Goal: Task Accomplishment & Management: Manage account settings

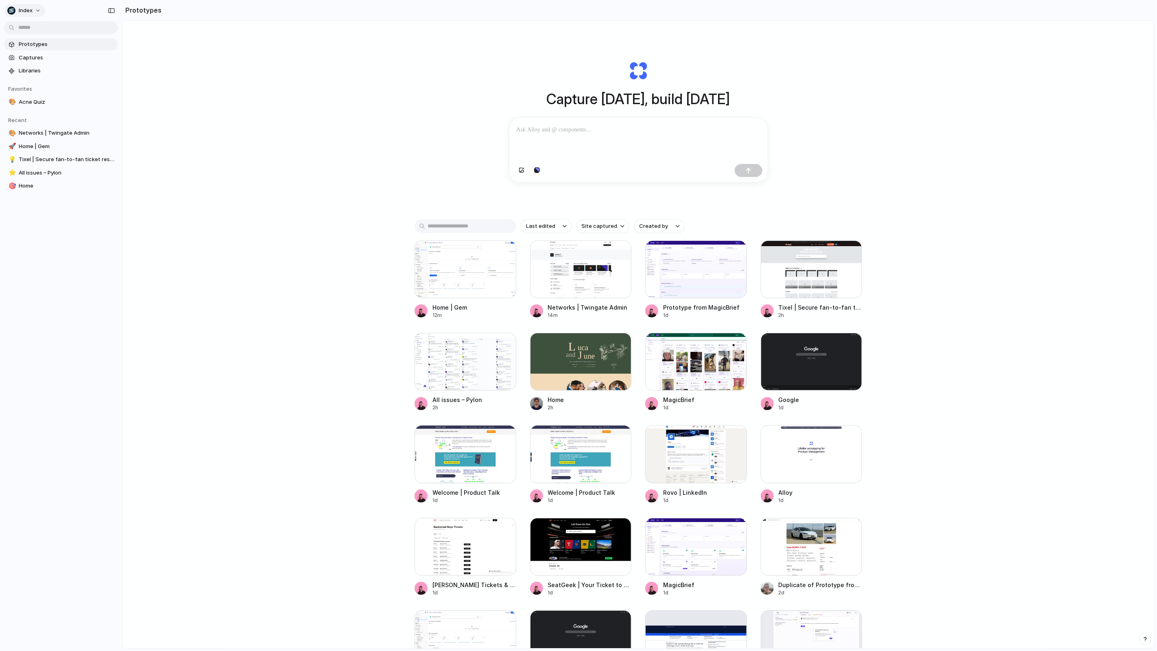
click at [31, 11] on span "Index" at bounding box center [26, 11] width 14 height 8
click at [93, 80] on li "Dark" at bounding box center [99, 80] width 48 height 13
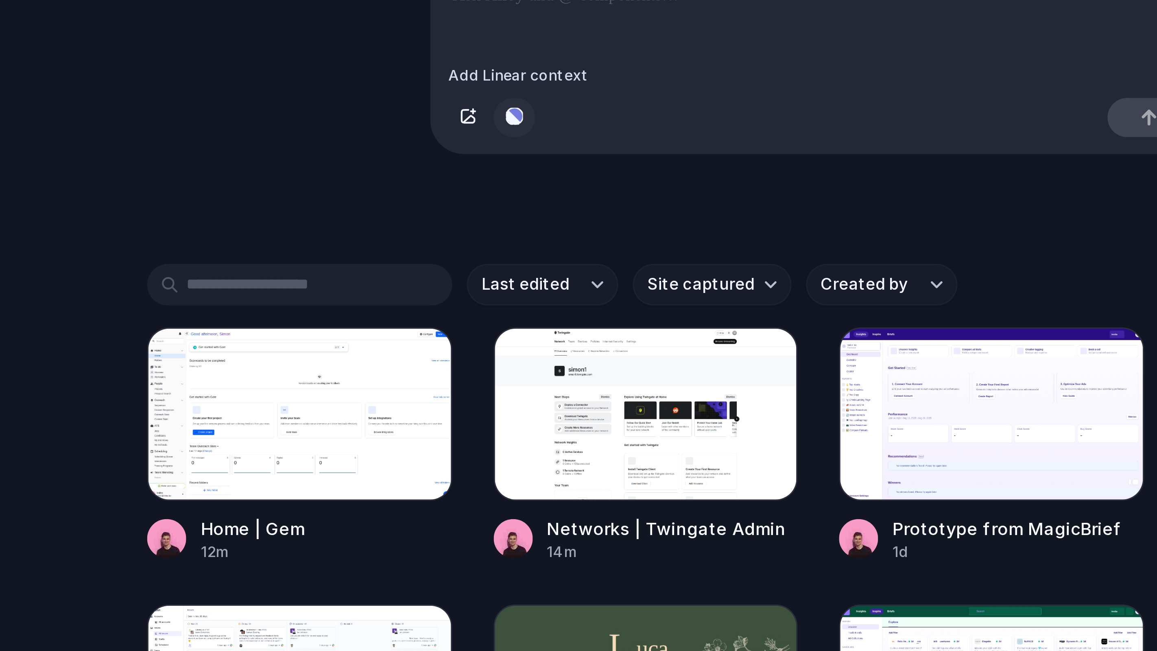
click at [538, 170] on div "button" at bounding box center [537, 170] width 6 height 5
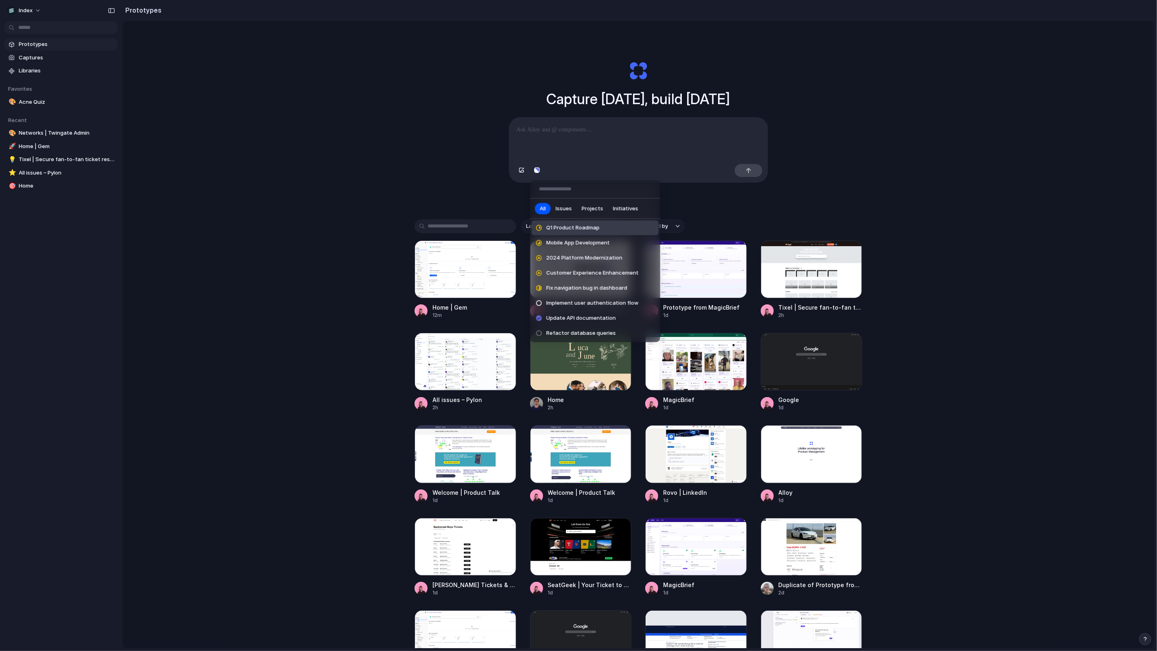
click at [562, 209] on span "Issues" at bounding box center [564, 209] width 16 height 8
click at [587, 211] on span "Projects" at bounding box center [593, 209] width 22 height 8
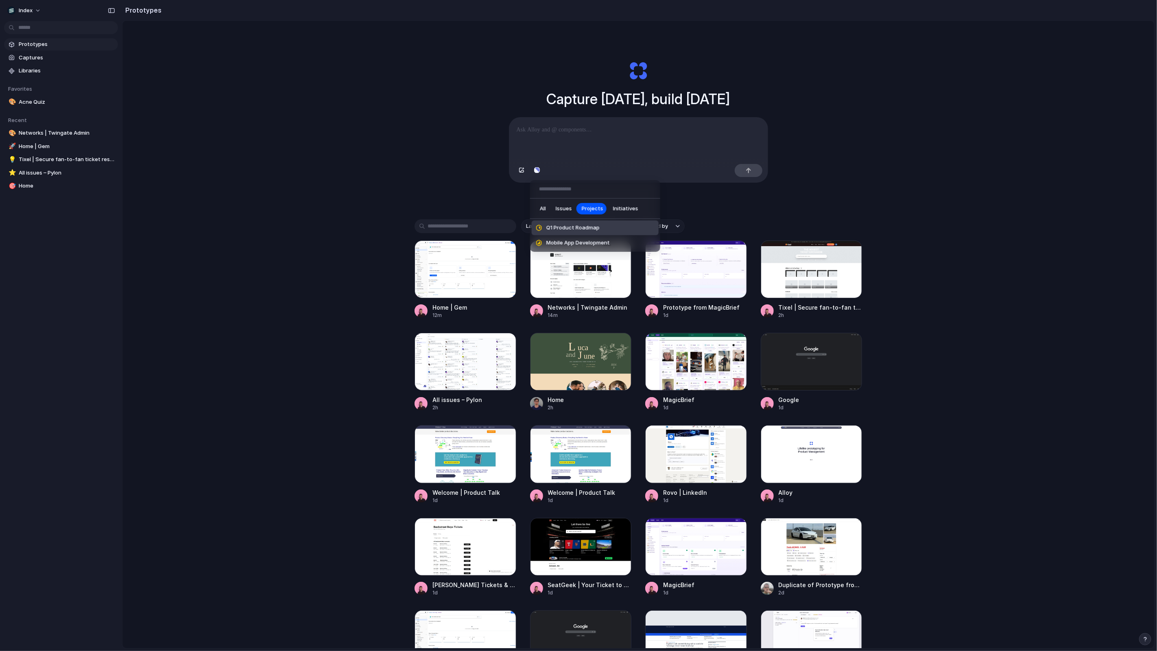
click at [620, 205] on span "Initiatives" at bounding box center [625, 209] width 25 height 8
click at [578, 205] on button "Projects" at bounding box center [592, 208] width 31 height 13
click at [569, 205] on span "Issues" at bounding box center [564, 209] width 16 height 8
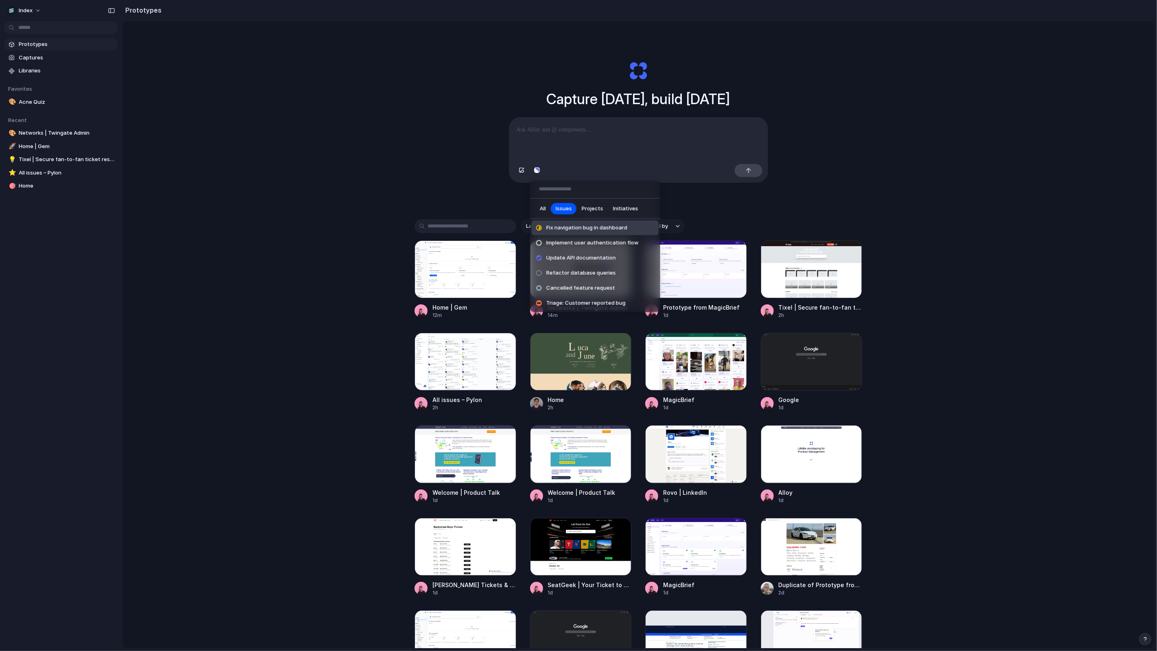
click at [541, 205] on span "All" at bounding box center [543, 209] width 6 height 8
click at [563, 213] on button "Issues" at bounding box center [564, 208] width 26 height 13
click at [538, 207] on button "All" at bounding box center [543, 208] width 16 height 13
click at [601, 207] on span "Projects" at bounding box center [593, 209] width 22 height 8
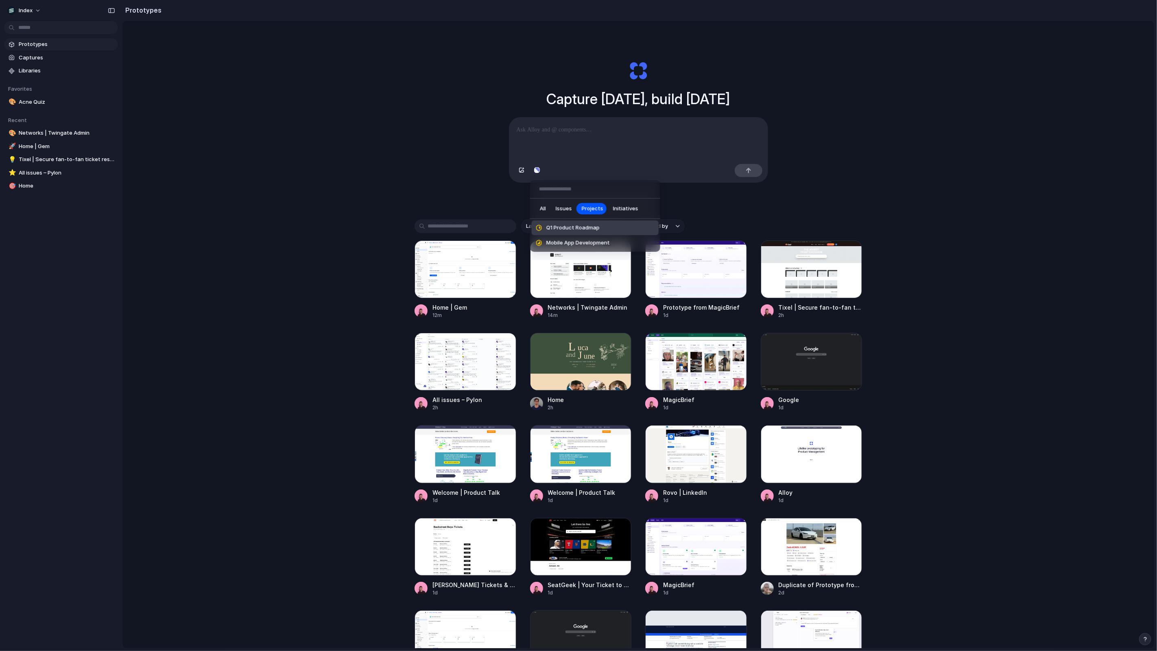
click at [628, 207] on span "Initiatives" at bounding box center [625, 209] width 25 height 8
click at [168, 92] on div "All Issues Projects Initiatives 2024 Platform Modernization Customer Experience…" at bounding box center [578, 325] width 1157 height 651
click at [34, 13] on button "Index" at bounding box center [24, 10] width 41 height 13
click at [34, 25] on span "Settings" at bounding box center [30, 29] width 22 height 8
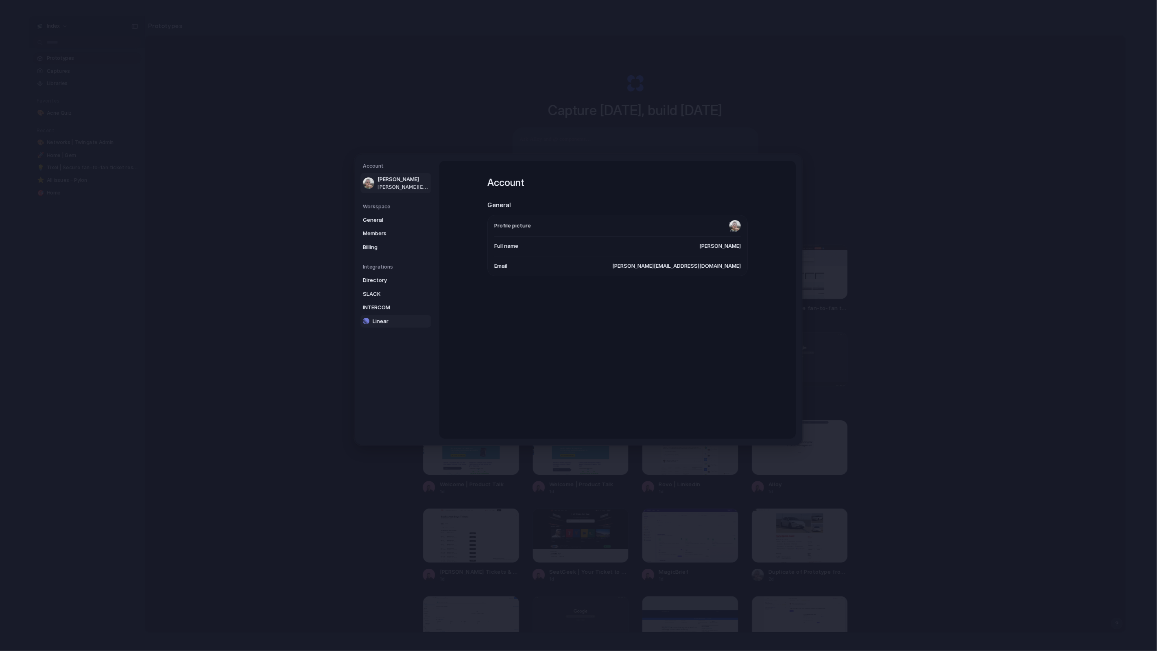
click at [387, 321] on span "Linear" at bounding box center [399, 321] width 52 height 8
click at [395, 299] on link "SLACK" at bounding box center [395, 293] width 71 height 13
click at [395, 308] on span "INTERCOM" at bounding box center [389, 307] width 52 height 8
click at [394, 322] on span "Linear" at bounding box center [399, 321] width 52 height 8
click at [397, 304] on span "INTERCOM" at bounding box center [389, 307] width 52 height 8
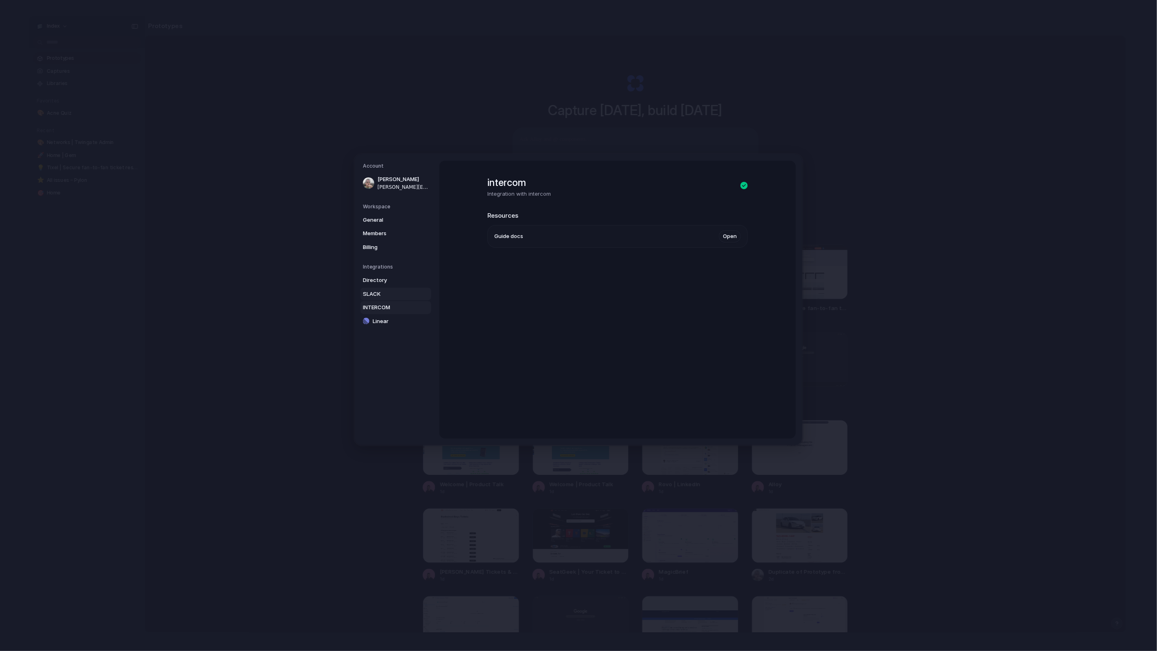
click at [397, 287] on link "SLACK" at bounding box center [395, 293] width 71 height 13
click at [397, 280] on span "Directory" at bounding box center [389, 280] width 52 height 8
click at [391, 293] on span "SLACK" at bounding box center [389, 294] width 52 height 8
click at [390, 302] on link "INTERCOM" at bounding box center [395, 307] width 71 height 13
click at [391, 315] on link "Linear" at bounding box center [395, 320] width 71 height 13
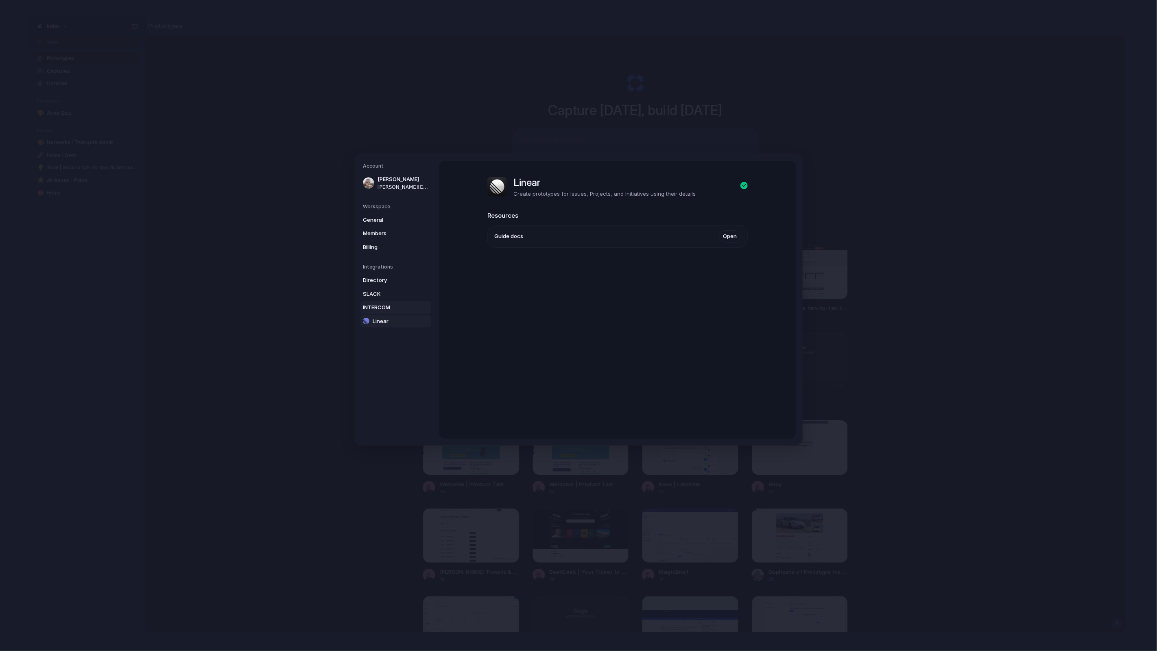
click at [393, 304] on span "INTERCOM" at bounding box center [389, 307] width 52 height 8
click at [393, 292] on span "SLACK" at bounding box center [389, 294] width 52 height 8
click at [725, 229] on li "Guide docs Open" at bounding box center [617, 236] width 246 height 22
click at [729, 234] on link "Open" at bounding box center [730, 236] width 22 height 12
click at [567, 210] on button "Go Back" at bounding box center [570, 214] width 24 height 11
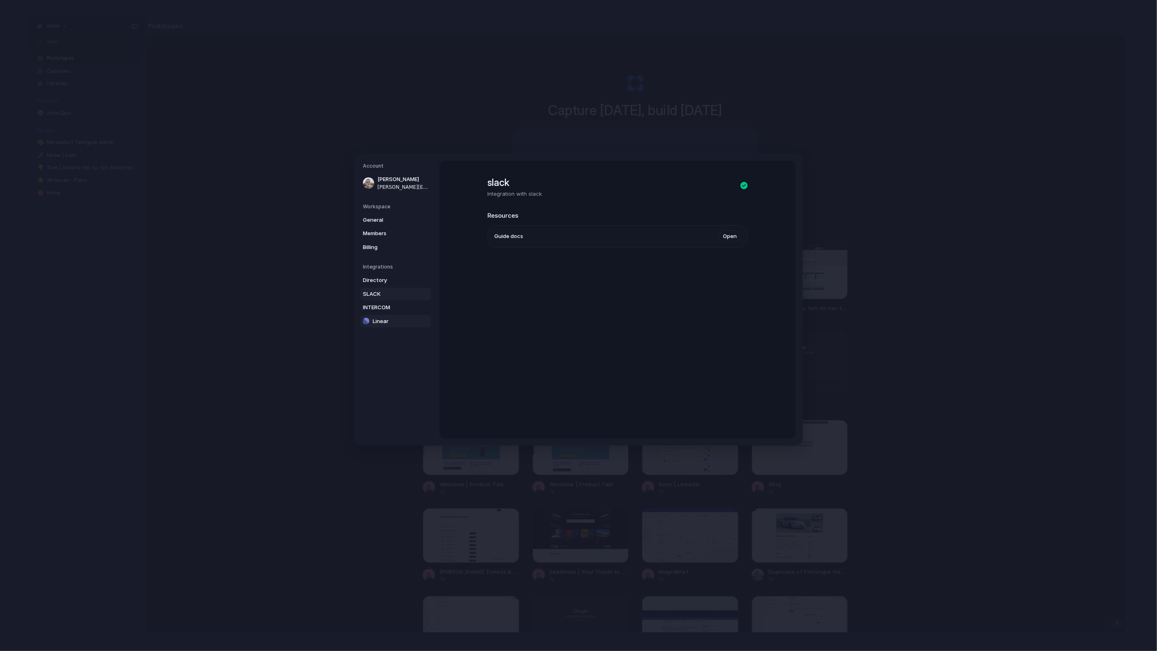
click at [402, 323] on span "Linear" at bounding box center [399, 321] width 52 height 8
click at [722, 236] on link "Open" at bounding box center [730, 236] width 22 height 12
click at [572, 213] on button "Go Back" at bounding box center [570, 214] width 24 height 11
click at [406, 304] on span "INTERCOM" at bounding box center [389, 307] width 52 height 8
click at [382, 279] on span "Directory" at bounding box center [389, 280] width 52 height 8
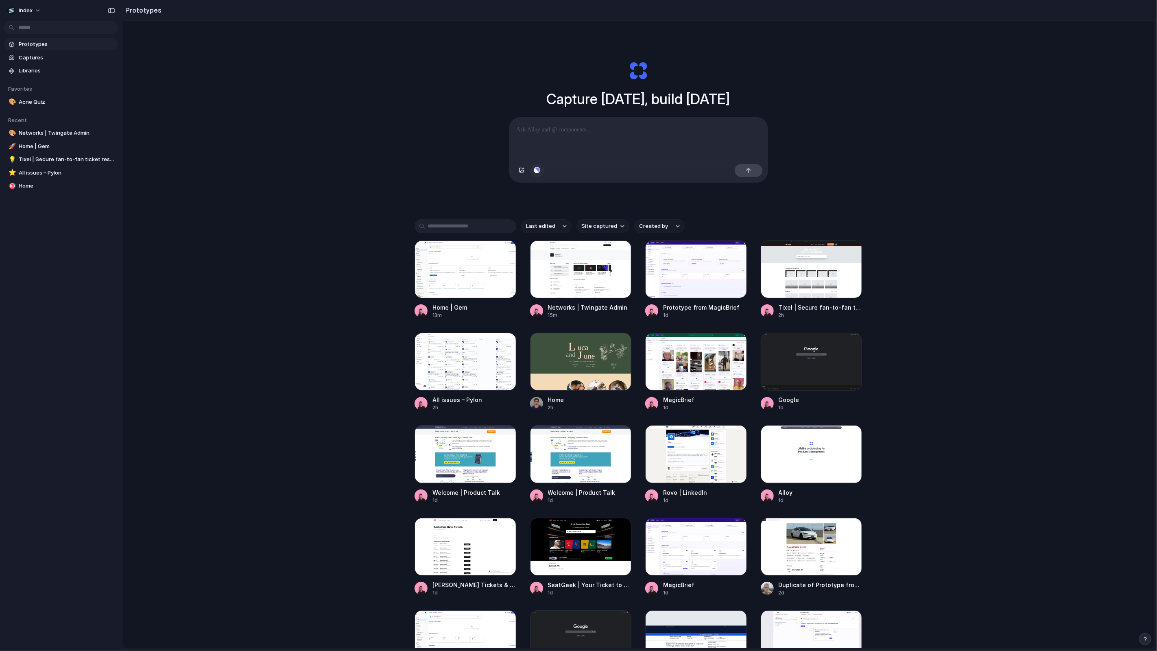
click at [534, 170] on div "button" at bounding box center [537, 170] width 6 height 5
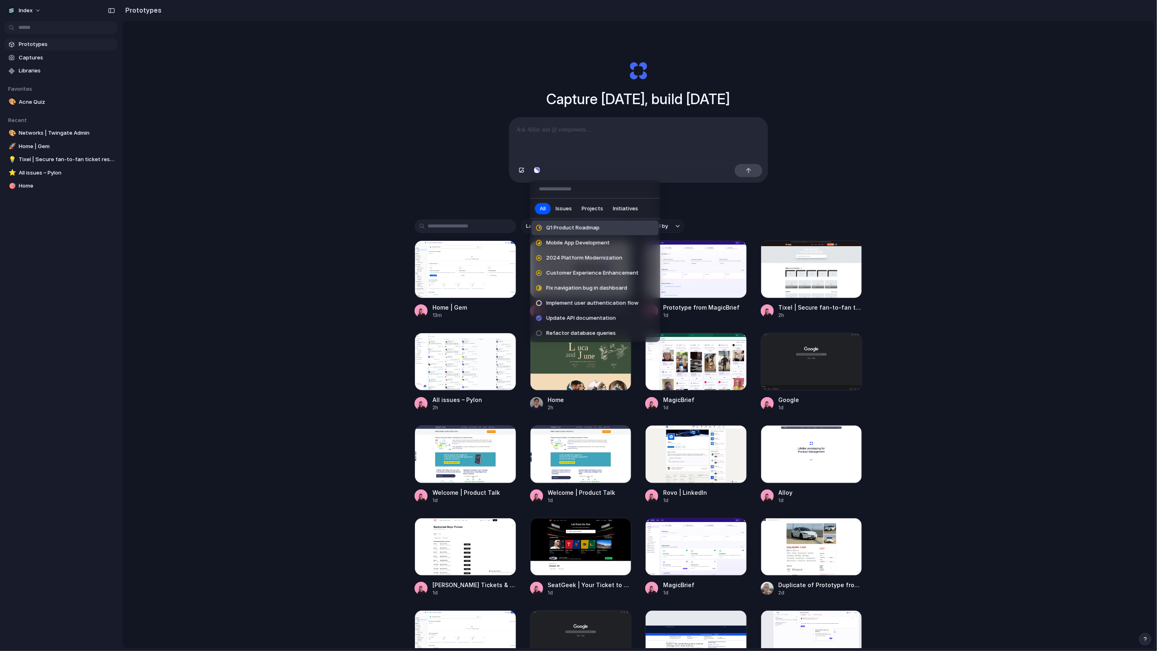
click at [586, 212] on button "Projects" at bounding box center [592, 208] width 31 height 13
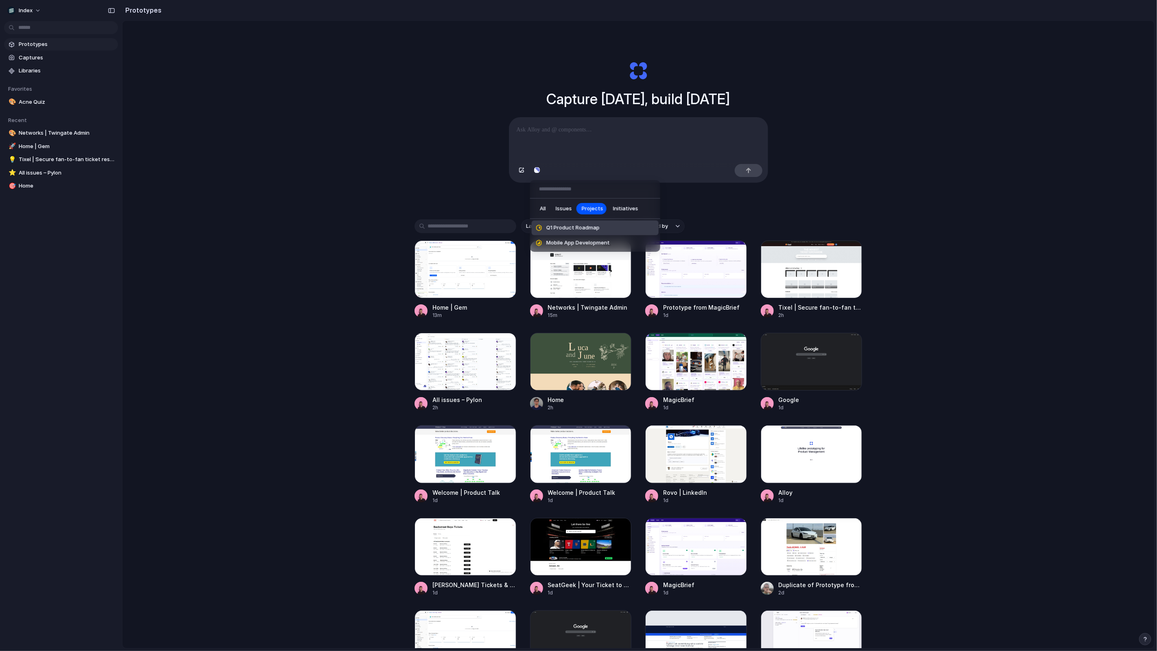
click at [563, 207] on span "Issues" at bounding box center [564, 209] width 16 height 8
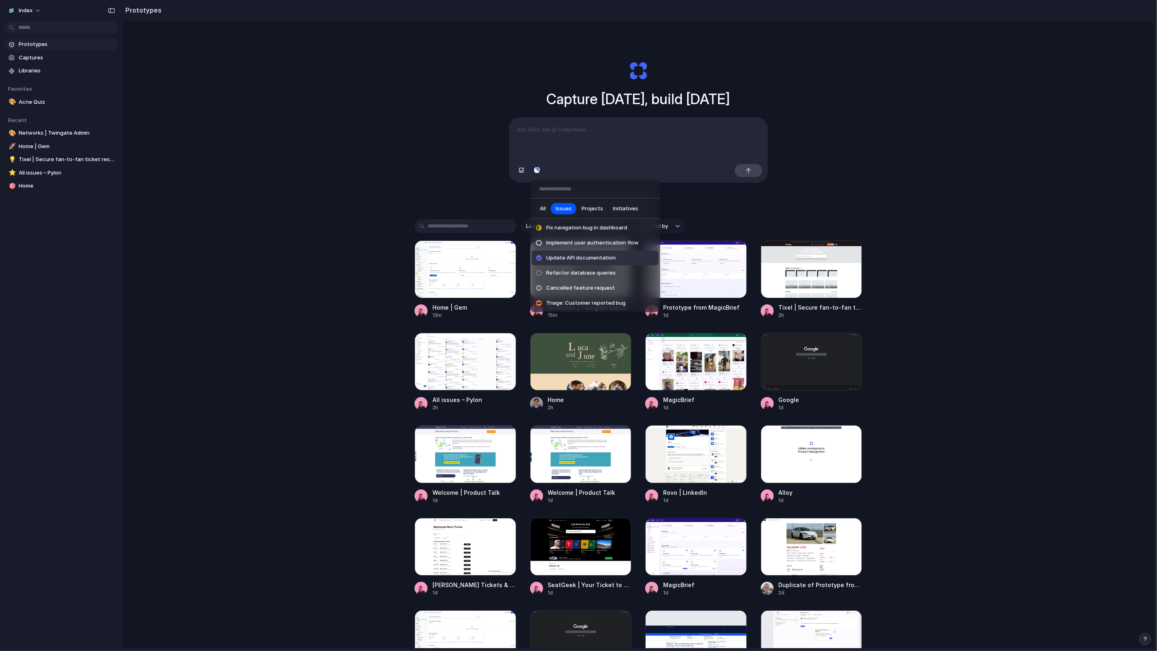
click at [592, 264] on li "Update API documentation" at bounding box center [595, 258] width 127 height 15
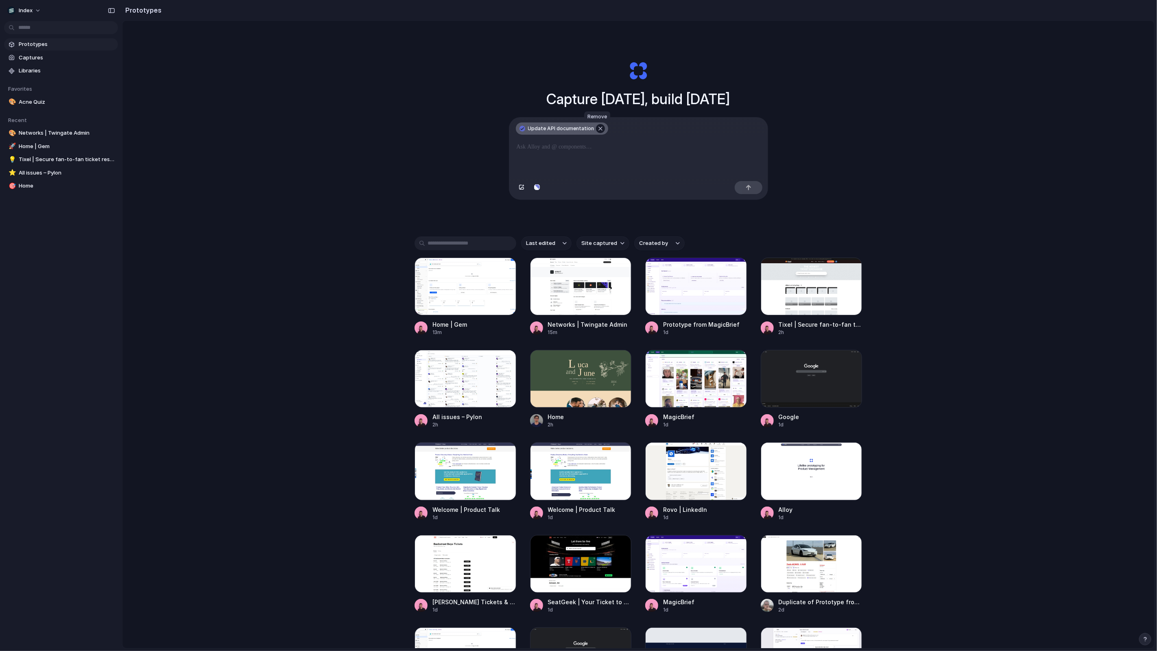
click at [597, 131] on button "button" at bounding box center [600, 128] width 9 height 9
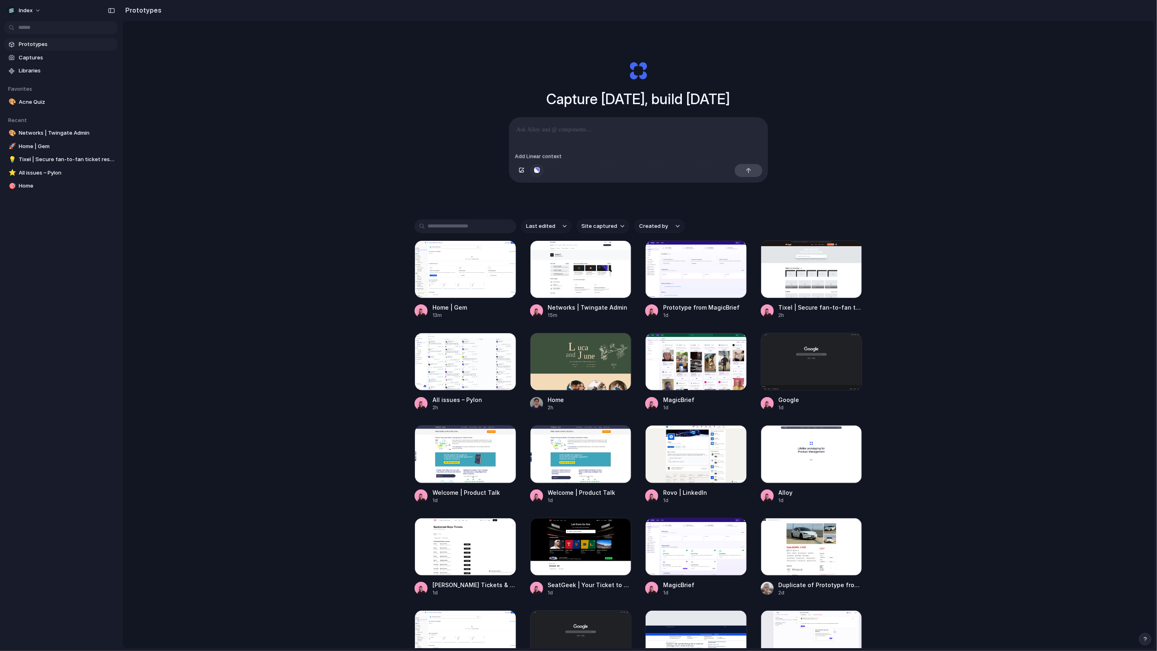
click at [539, 168] on div "button" at bounding box center [537, 170] width 6 height 5
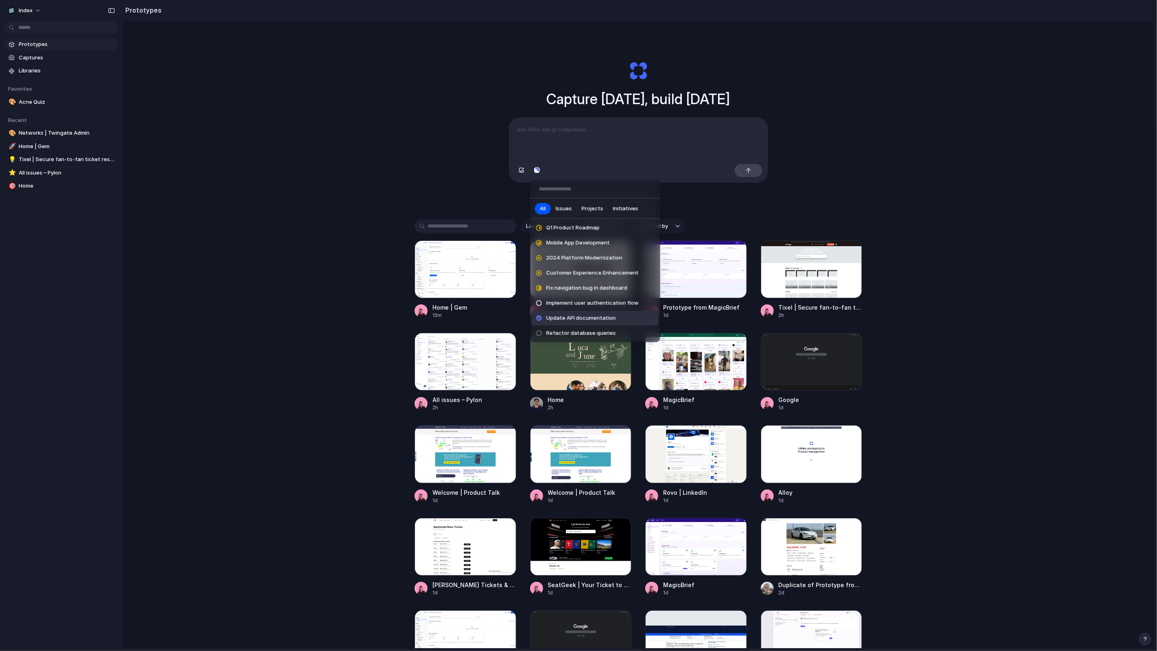
click at [567, 319] on span "Update API documentation" at bounding box center [581, 318] width 70 height 8
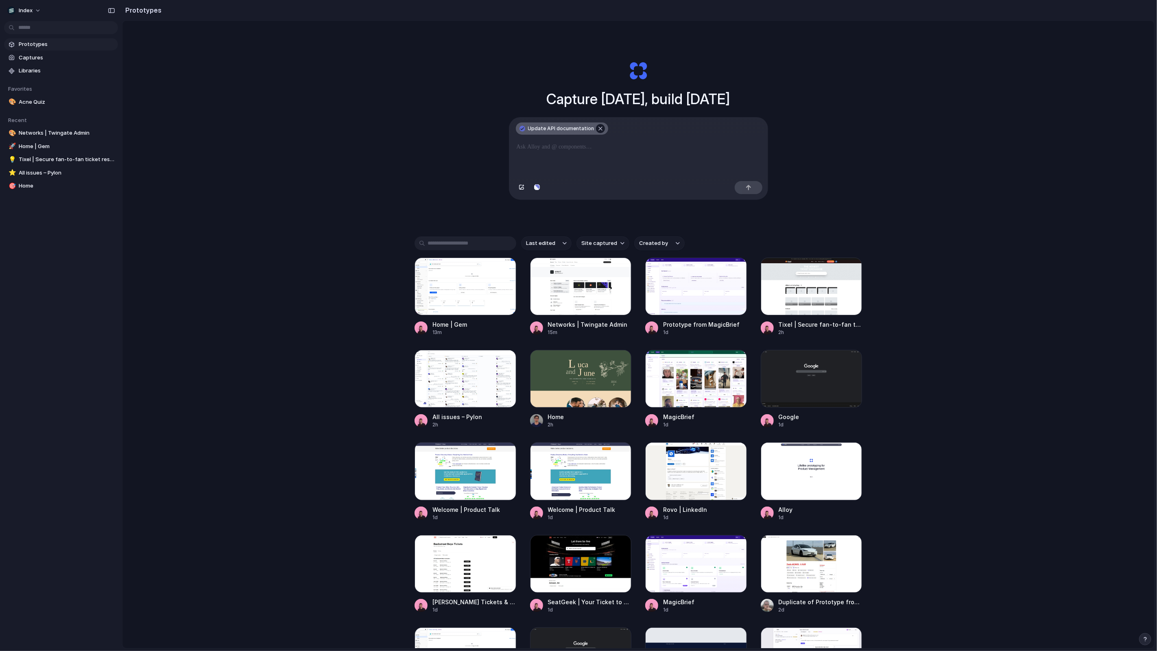
click at [596, 131] on button "button" at bounding box center [600, 128] width 9 height 9
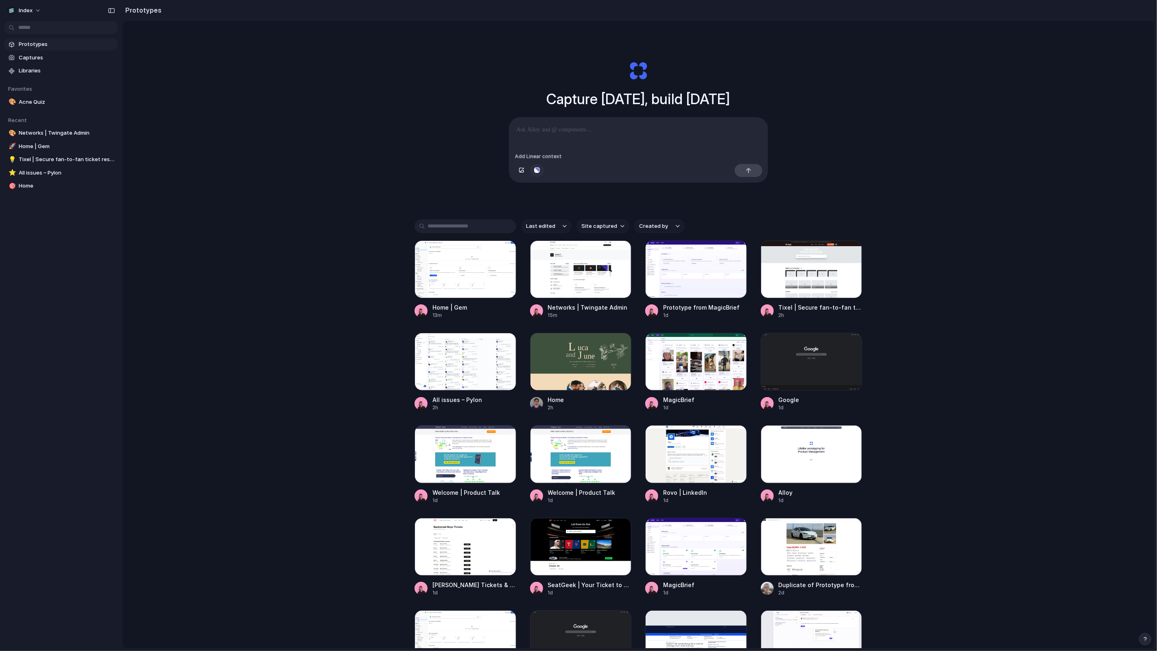
click at [540, 172] on button "button" at bounding box center [537, 170] width 14 height 13
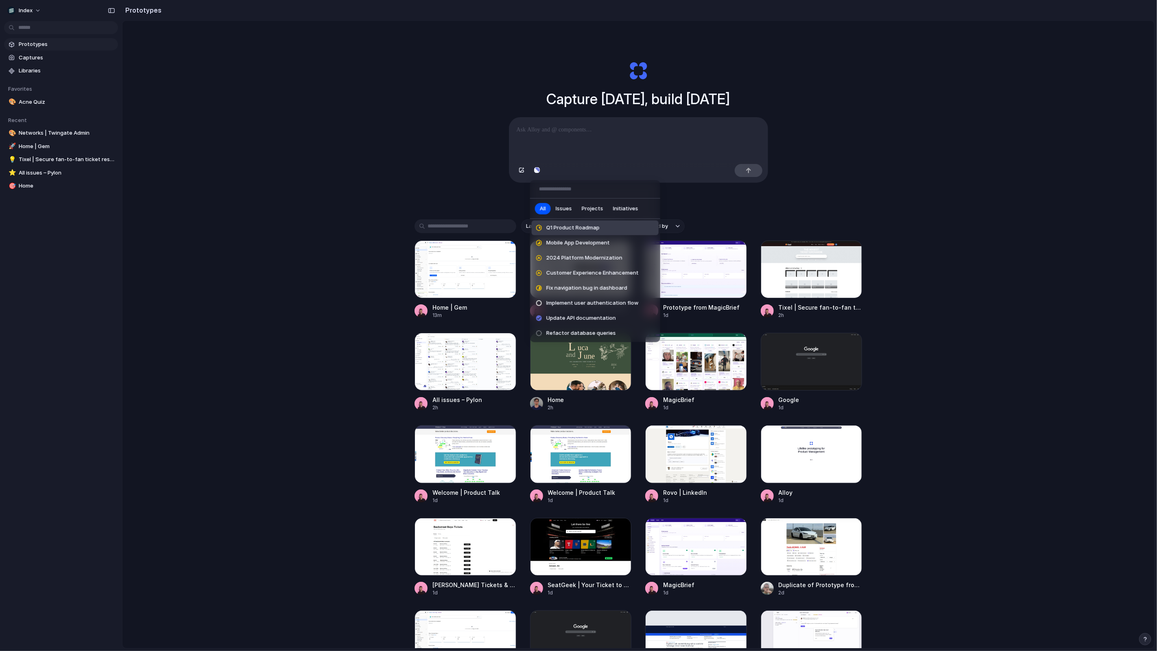
click at [614, 204] on button "Initiatives" at bounding box center [625, 208] width 35 height 13
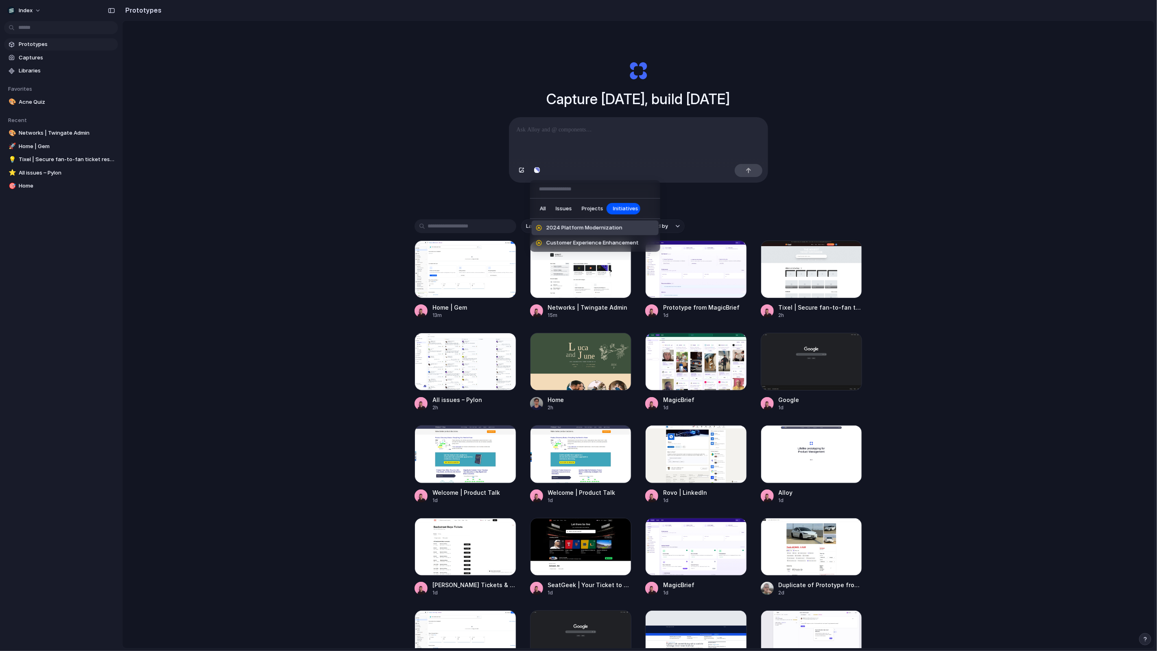
click at [525, 140] on div "All Issues Projects Initiatives 2024 Platform Modernization Customer Experience…" at bounding box center [578, 325] width 1157 height 651
click at [22, 14] on button "Index" at bounding box center [24, 10] width 41 height 13
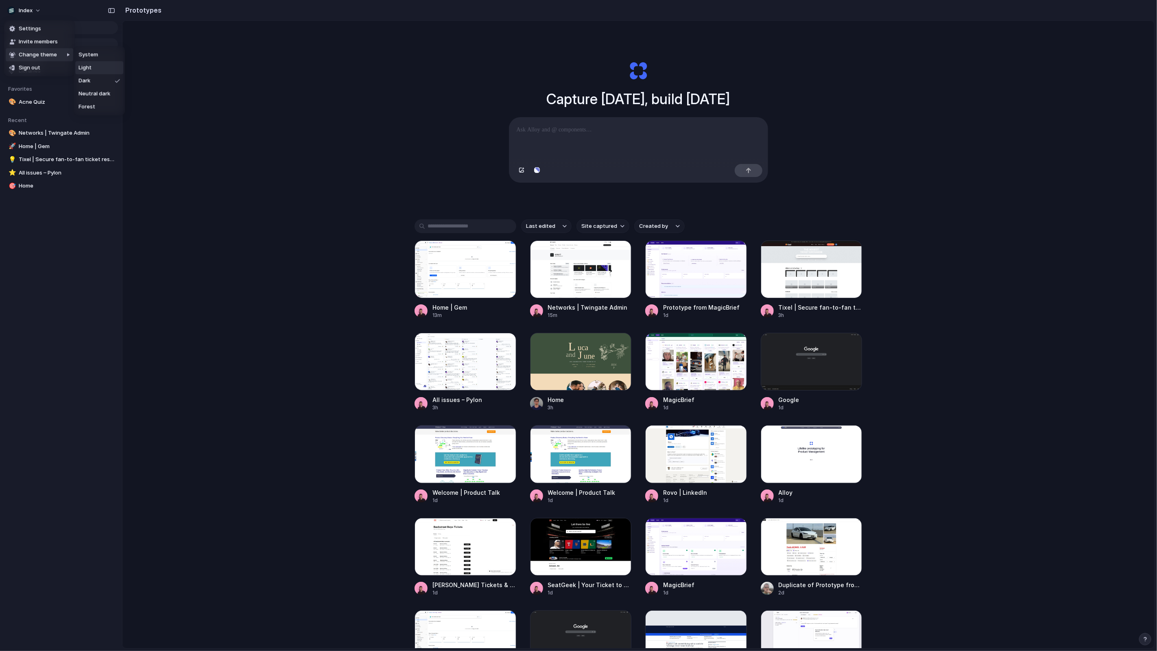
click at [87, 66] on span "Light" at bounding box center [85, 68] width 13 height 8
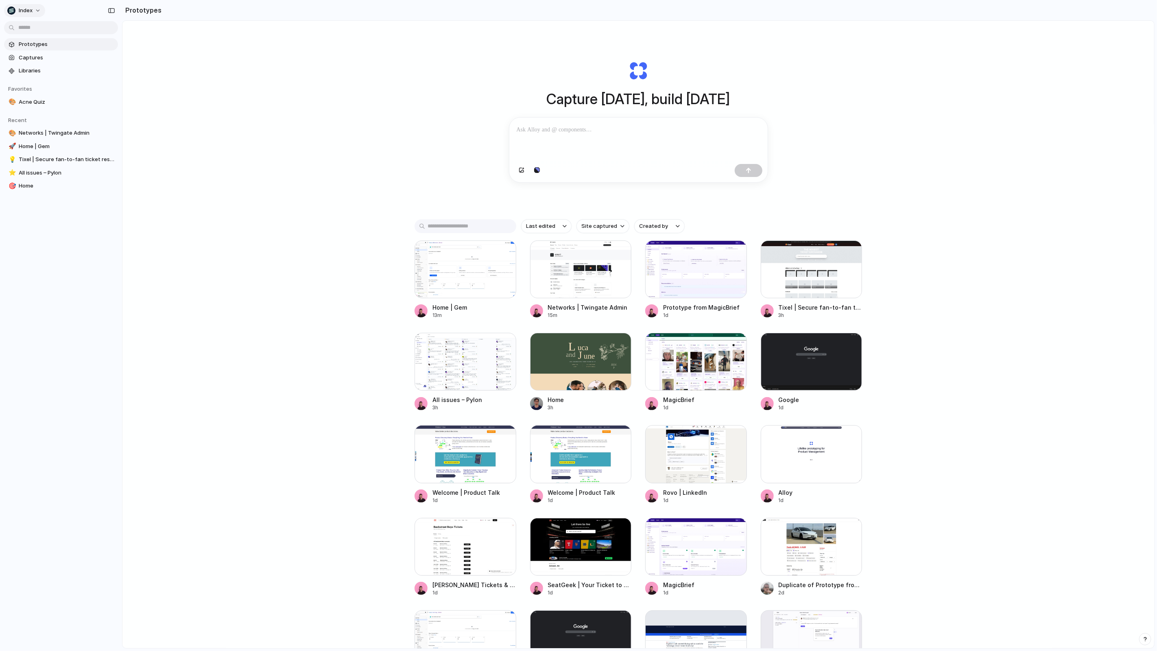
click at [33, 12] on button "Index" at bounding box center [24, 10] width 41 height 13
click at [100, 85] on li "Dark" at bounding box center [99, 80] width 48 height 13
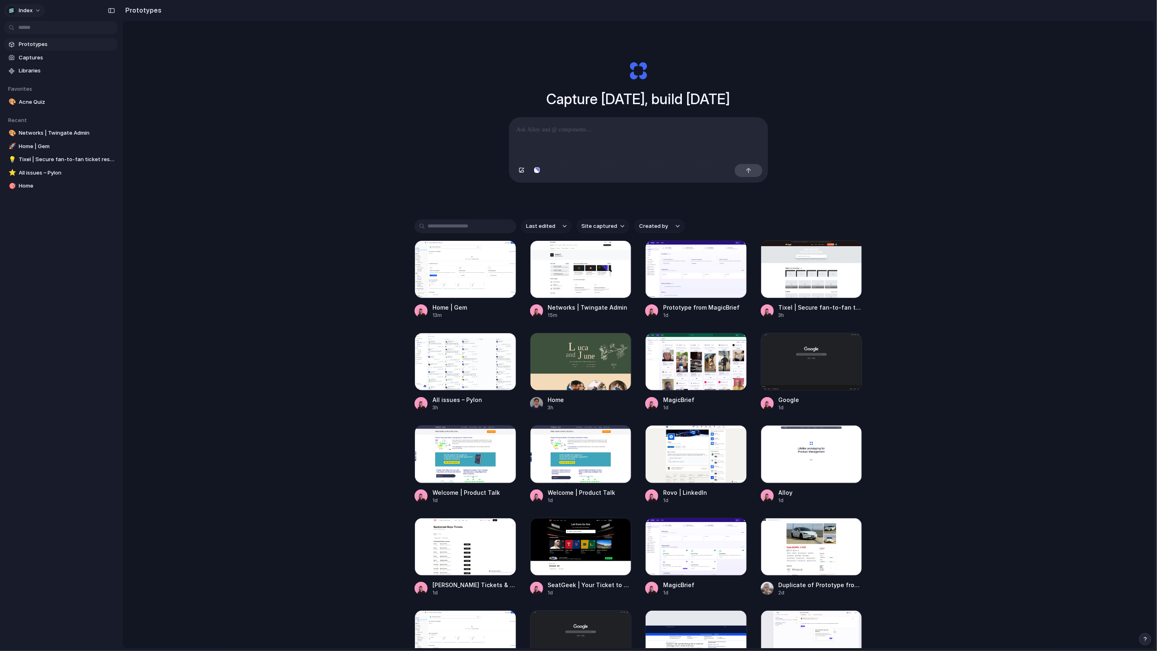
click at [29, 7] on span "Index" at bounding box center [26, 11] width 14 height 8
click at [94, 64] on li "Light" at bounding box center [99, 67] width 48 height 13
